Goal: Check status: Check status

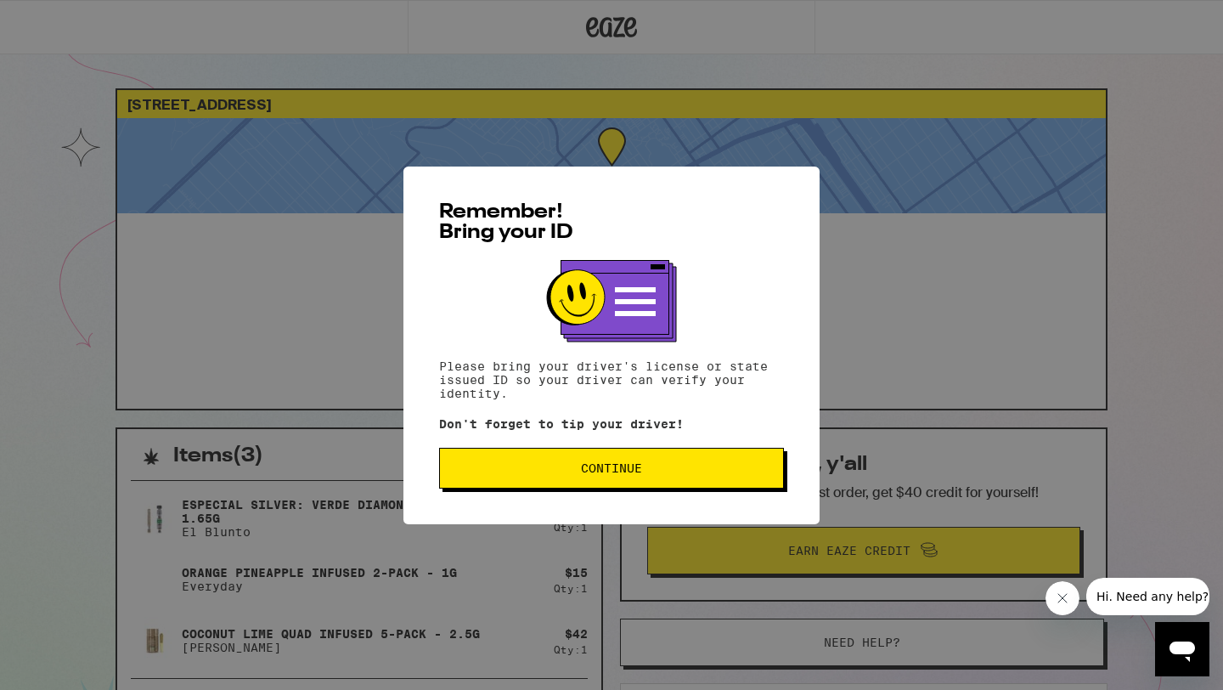
click at [583, 464] on span "Continue" at bounding box center [611, 468] width 61 height 12
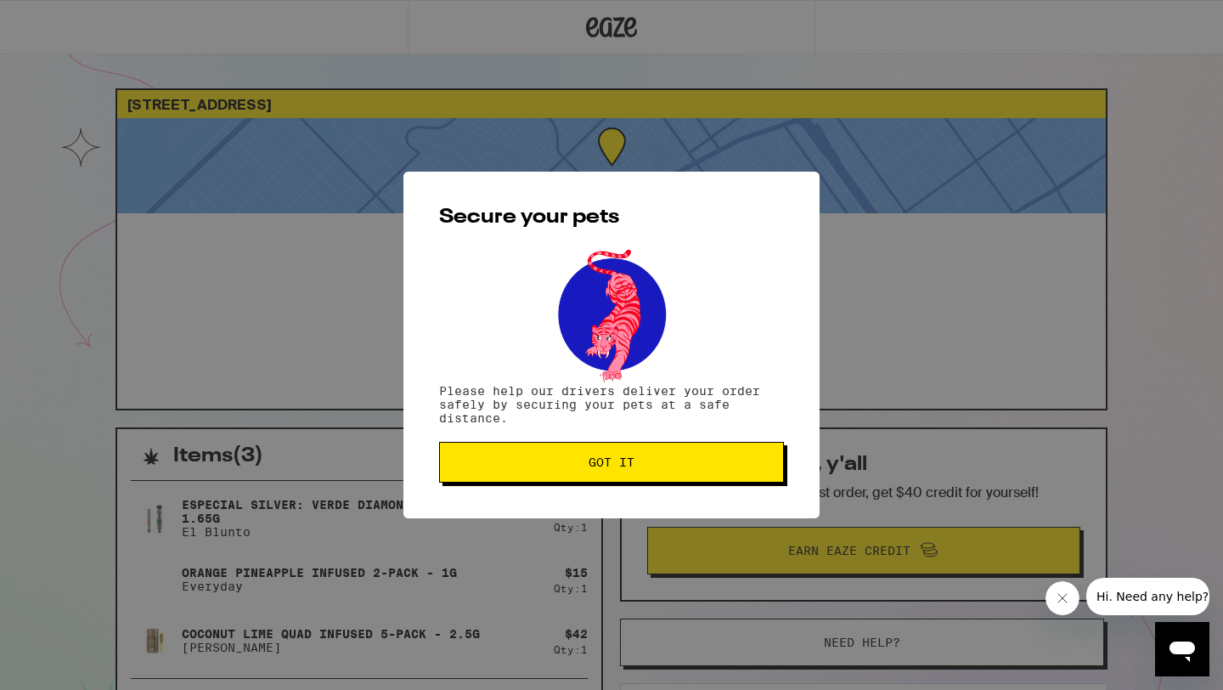
click at [583, 464] on span "Got it" at bounding box center [612, 462] width 316 height 12
